Goal: Entertainment & Leisure: Consume media (video, audio)

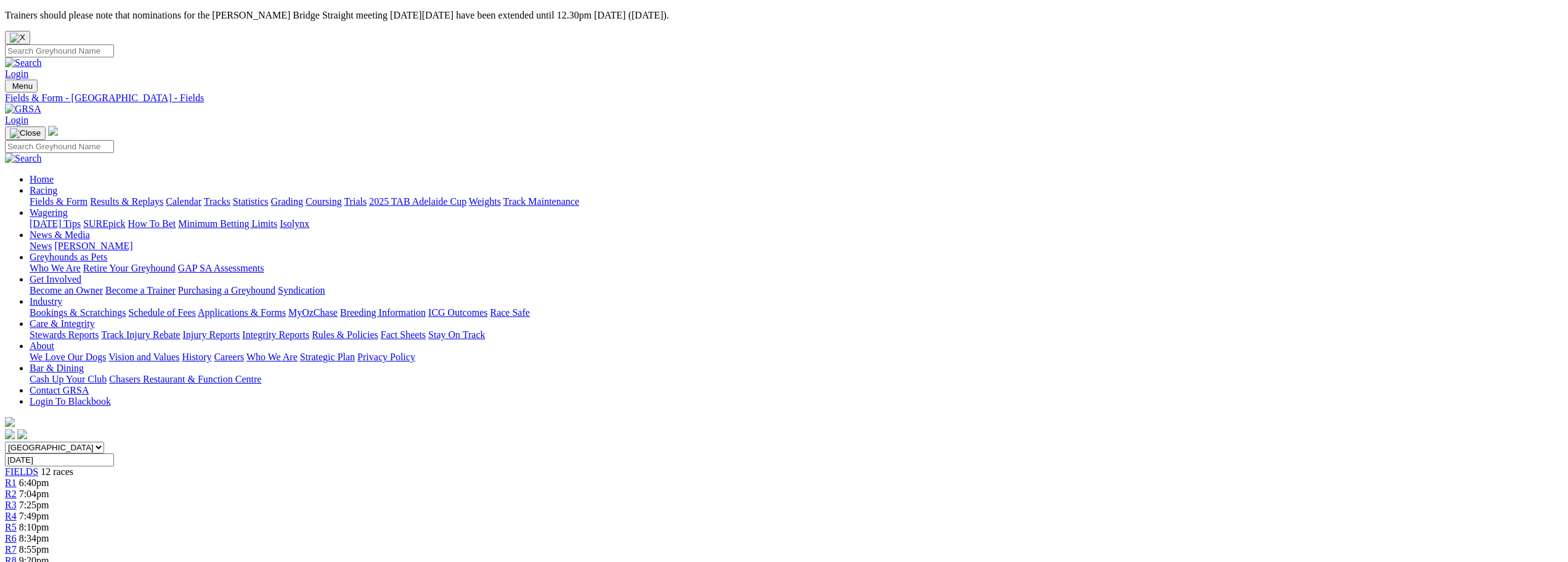
click at [164, 196] on link "Results & Replays" at bounding box center [126, 201] width 73 height 11
click at [737, 521] on div "R5 2 3 4 8" at bounding box center [784, 527] width 1558 height 11
